Goal: Task Accomplishment & Management: Manage account settings

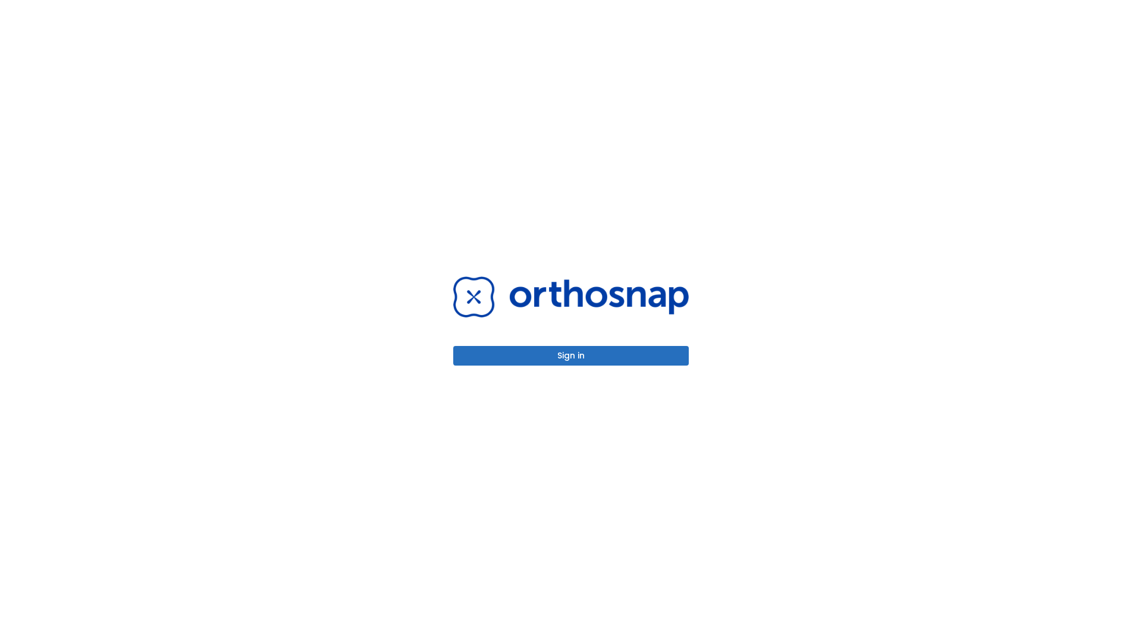
click at [571, 356] on button "Sign in" at bounding box center [570, 356] width 235 height 20
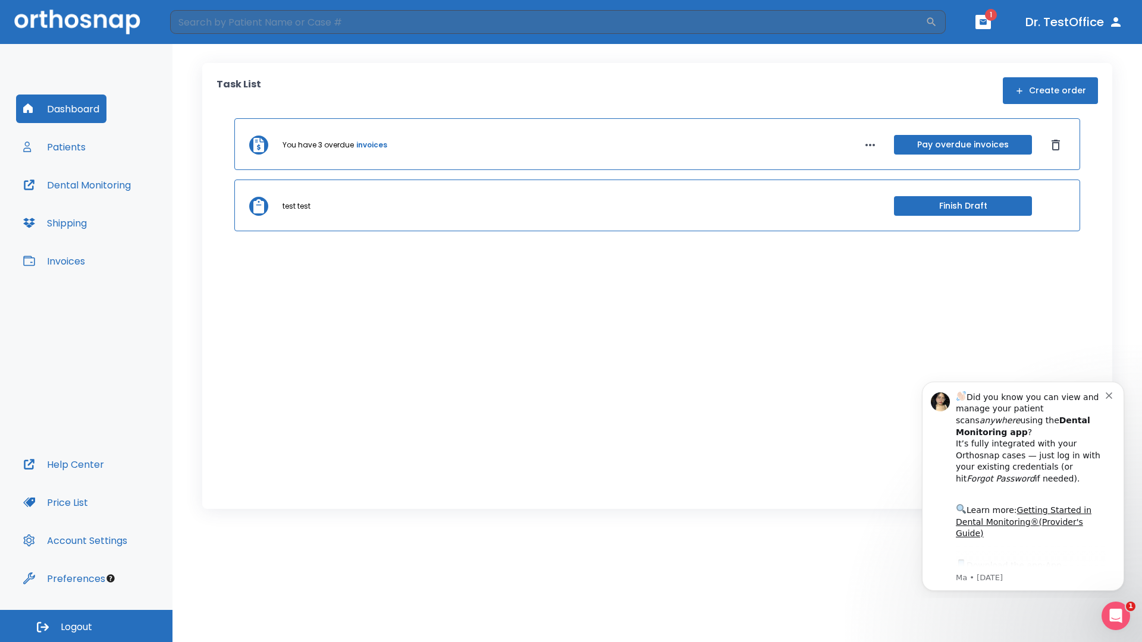
click at [86, 626] on span "Logout" at bounding box center [77, 627] width 32 height 13
